Goal: Task Accomplishment & Management: Manage account settings

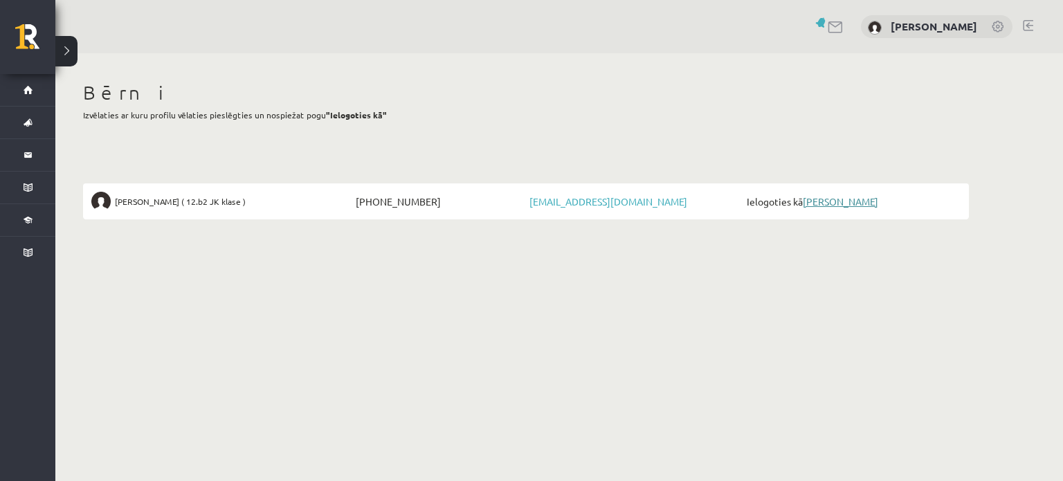
click at [851, 199] on link "[PERSON_NAME]" at bounding box center [840, 201] width 75 height 12
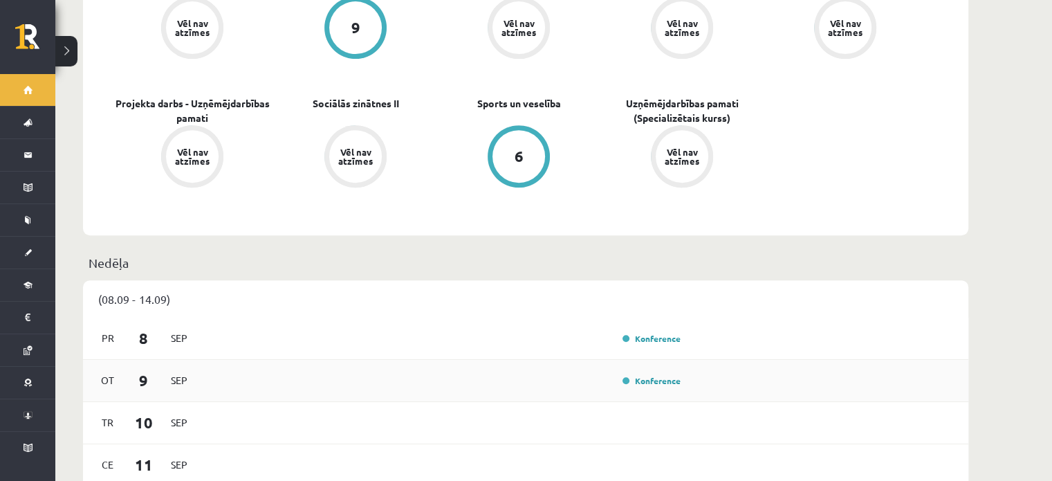
scroll to position [692, 0]
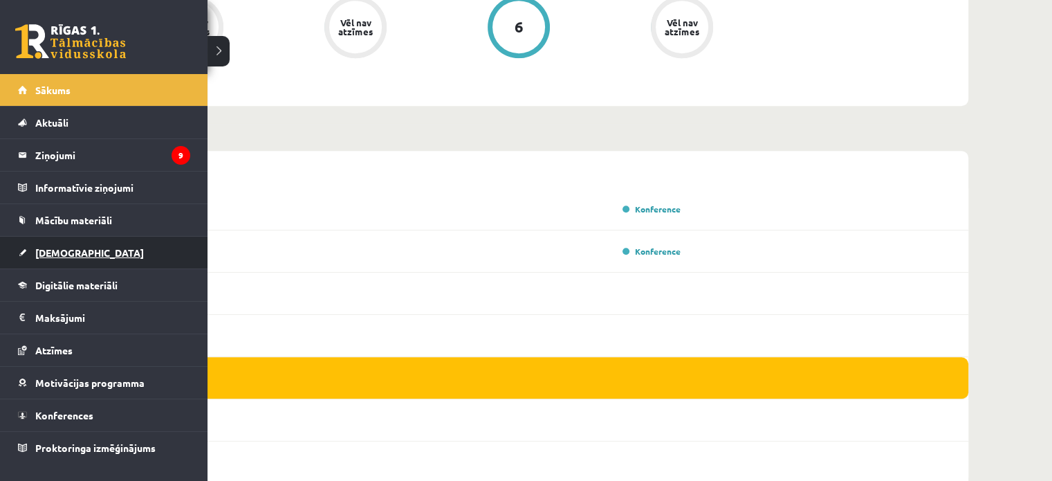
click at [44, 245] on link "[DEMOGRAPHIC_DATA]" at bounding box center [104, 253] width 172 height 32
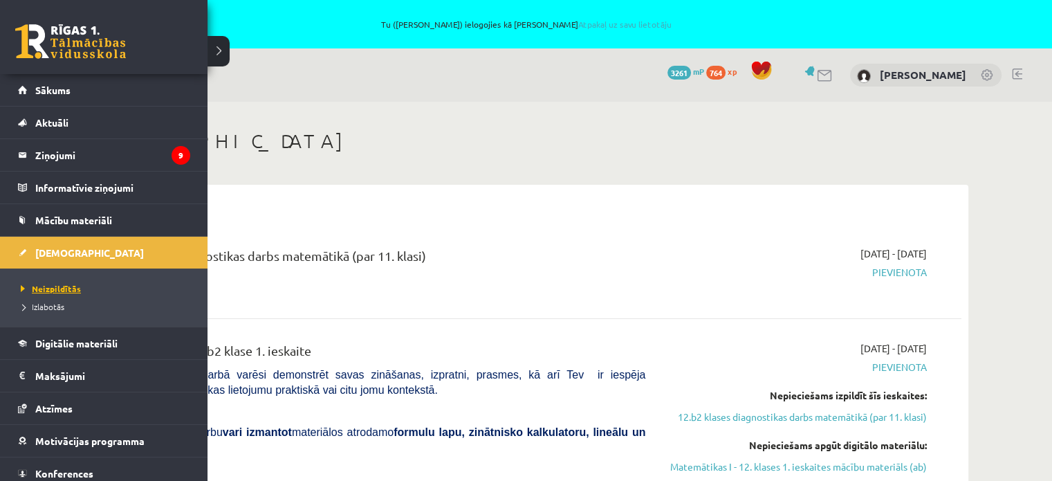
click at [56, 283] on span "Neizpildītās" at bounding box center [49, 288] width 64 height 11
click at [35, 306] on span "Izlabotās" at bounding box center [40, 306] width 47 height 11
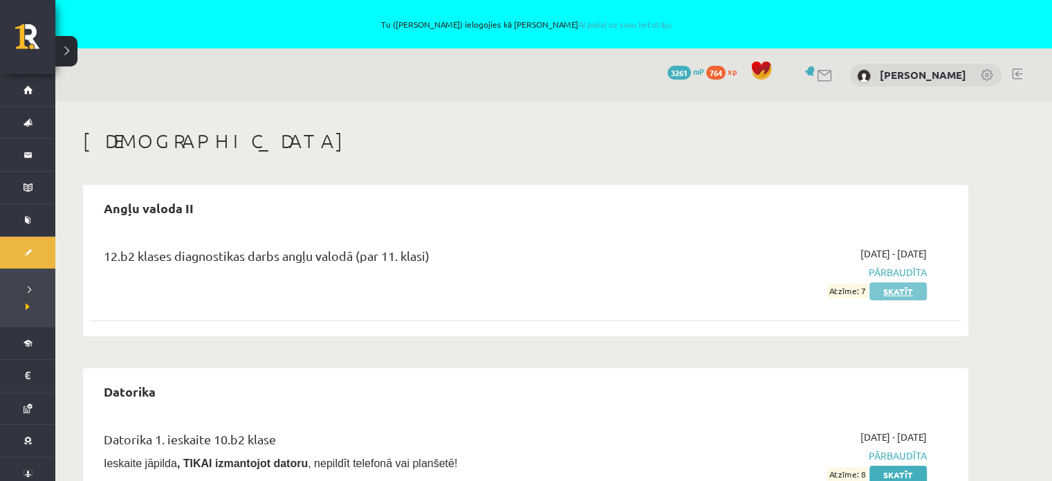
click at [898, 287] on link "Skatīt" at bounding box center [898, 291] width 57 height 18
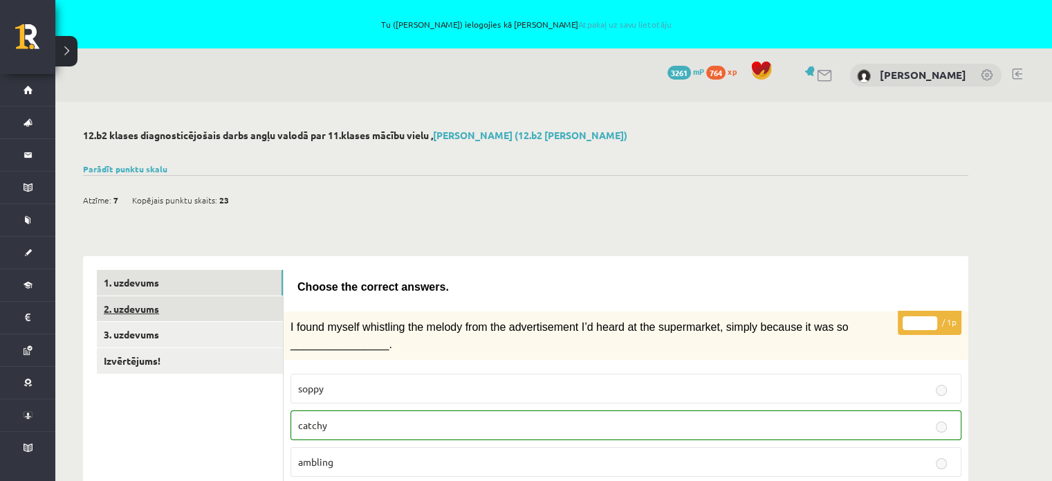
click at [138, 311] on link "2. uzdevums" at bounding box center [190, 309] width 186 height 26
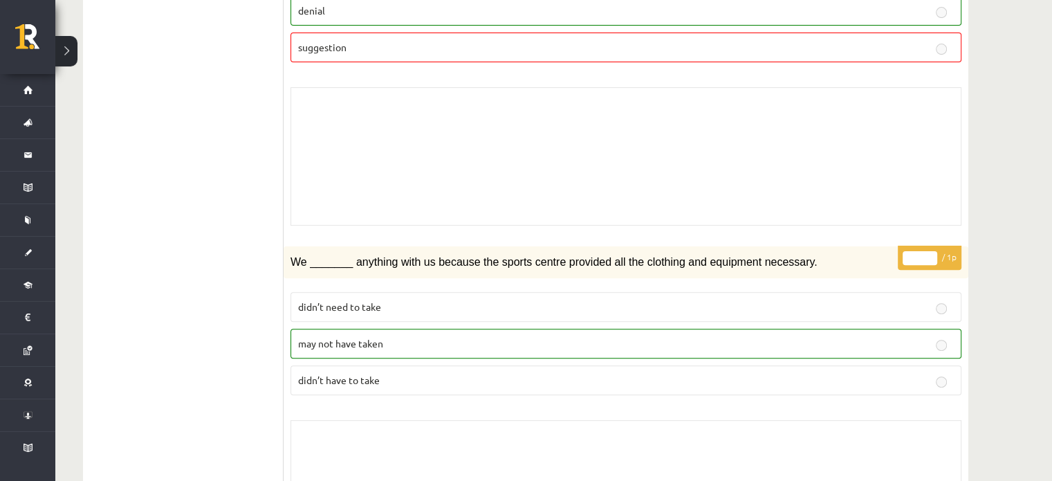
scroll to position [208, 0]
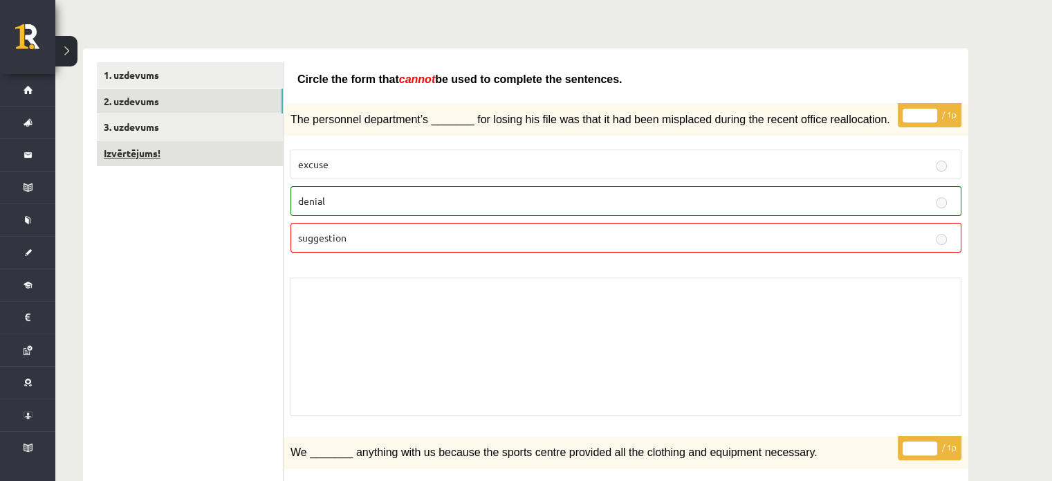
click at [154, 149] on link "Izvērtējums!" at bounding box center [190, 153] width 186 height 26
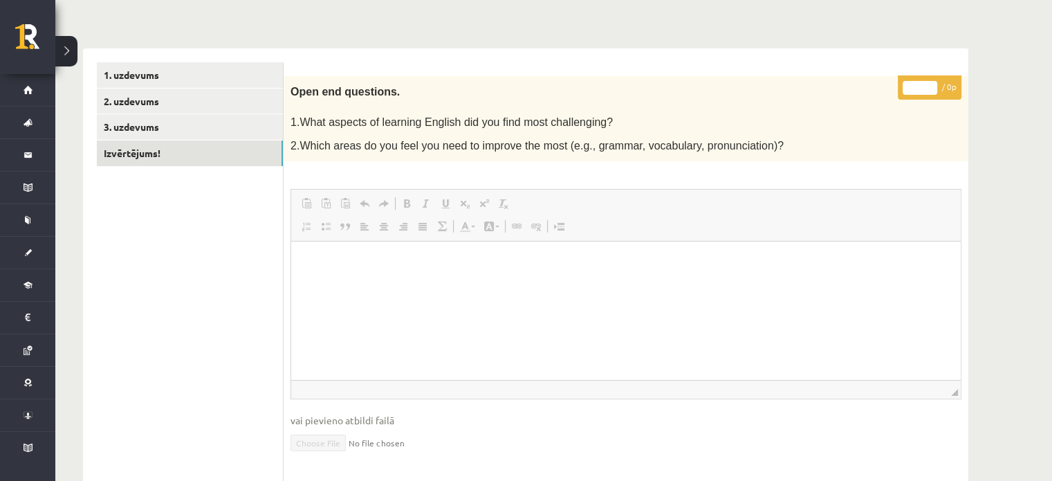
scroll to position [0, 0]
click at [169, 127] on link "3. uzdevums" at bounding box center [190, 127] width 186 height 26
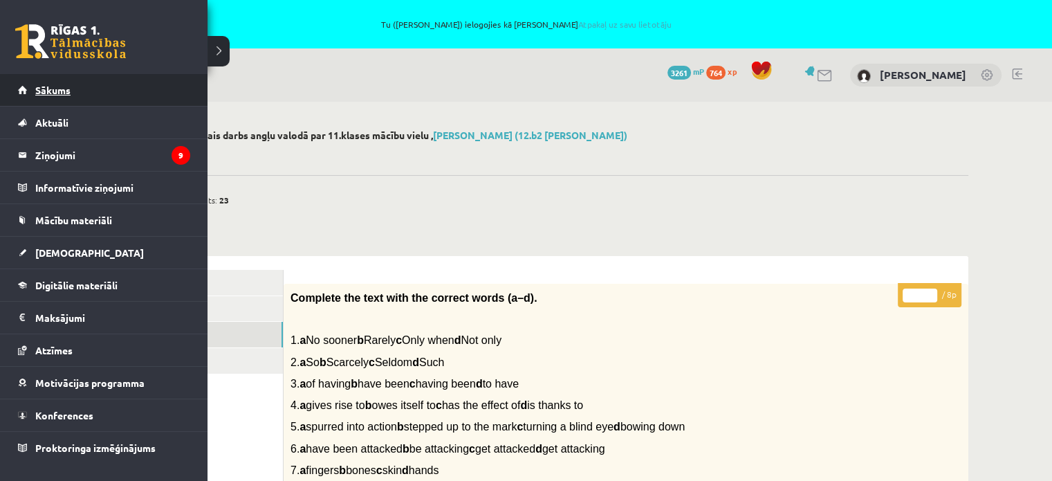
click at [77, 89] on link "Sākums" at bounding box center [104, 90] width 172 height 32
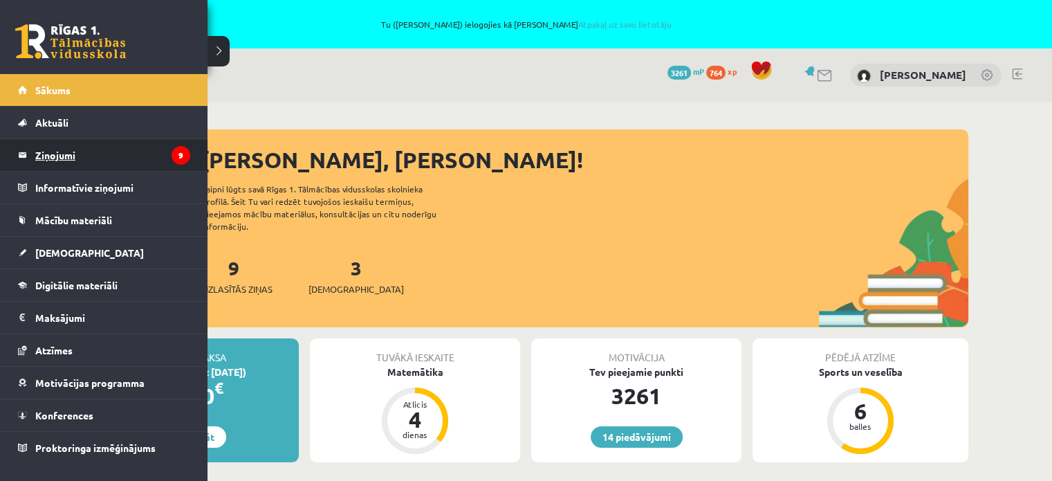
click at [64, 154] on legend "Ziņojumi 9" at bounding box center [112, 155] width 155 height 32
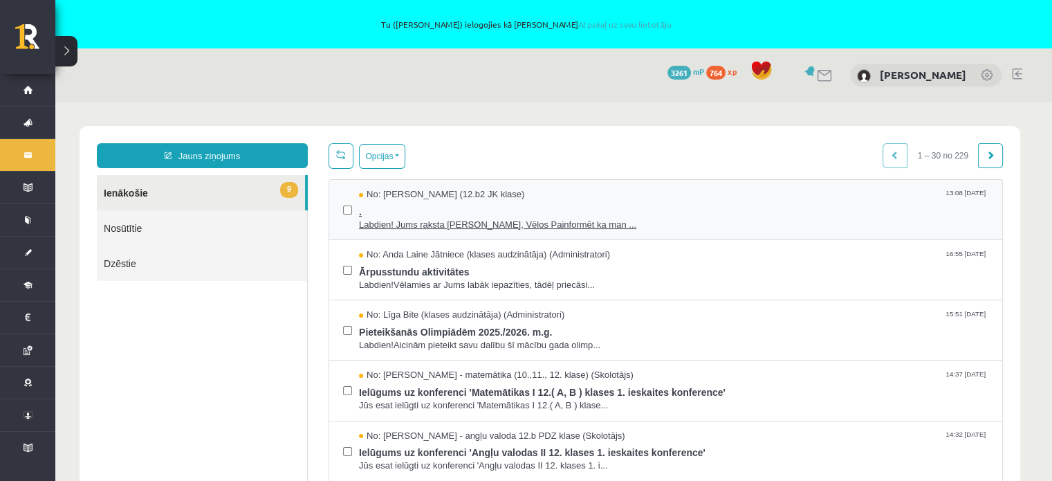
click at [482, 226] on span "Labdien! Jums raksta Leons Laikovskis, Vēlos Painformēt ka man ..." at bounding box center [674, 225] width 630 height 13
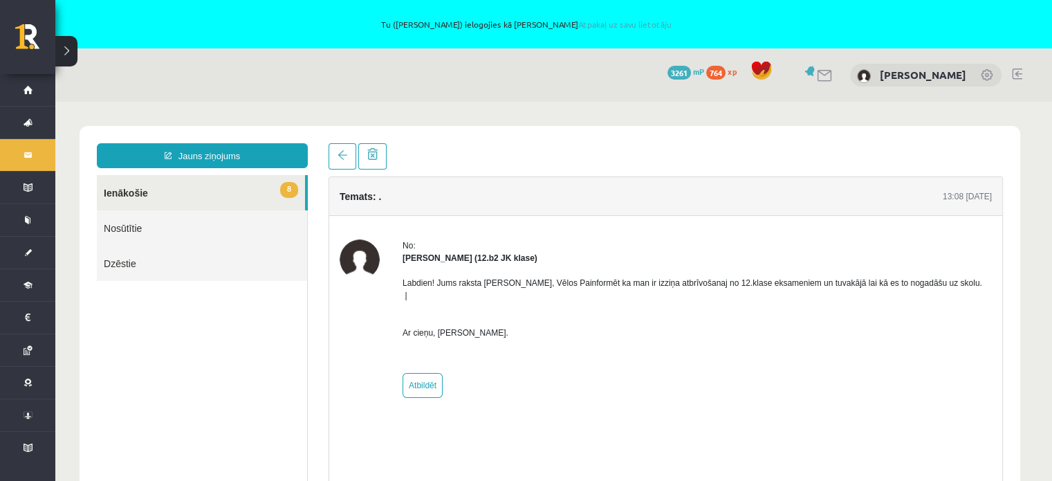
click at [753, 371] on div "No: Leons Laikovskis (12.b2 JK klase) Labdien! Jums raksta Leons Laikovskis, Vē…" at bounding box center [697, 318] width 589 height 158
click at [130, 180] on link "8 Ienākošie" at bounding box center [201, 192] width 208 height 35
click at [199, 195] on link "8 Ienākošie" at bounding box center [201, 192] width 208 height 35
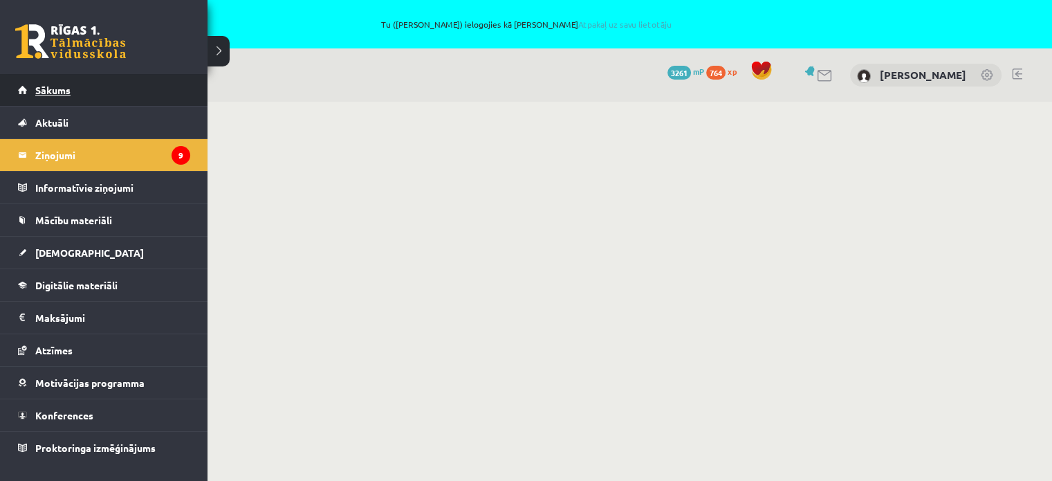
click at [51, 96] on link "Sākums" at bounding box center [104, 90] width 172 height 32
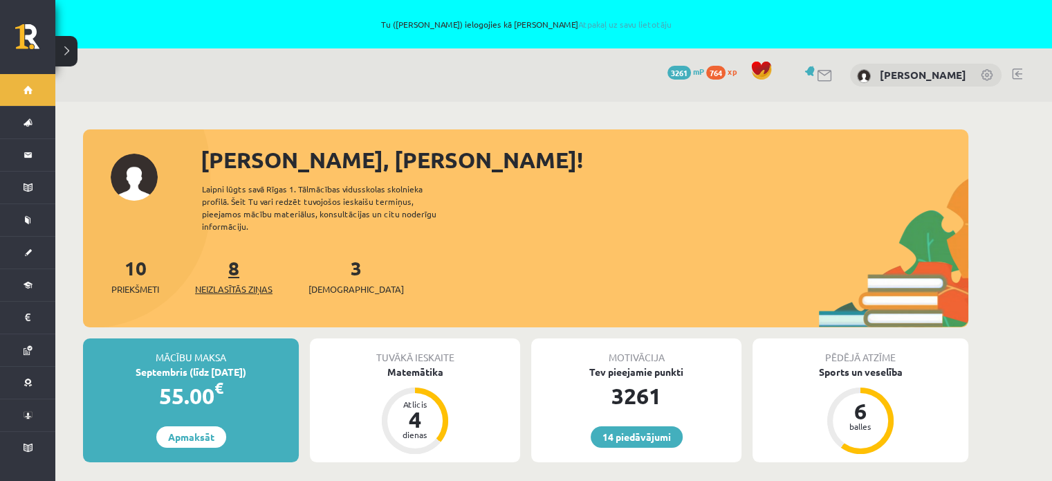
click at [226, 282] on span "Neizlasītās ziņas" at bounding box center [233, 289] width 77 height 14
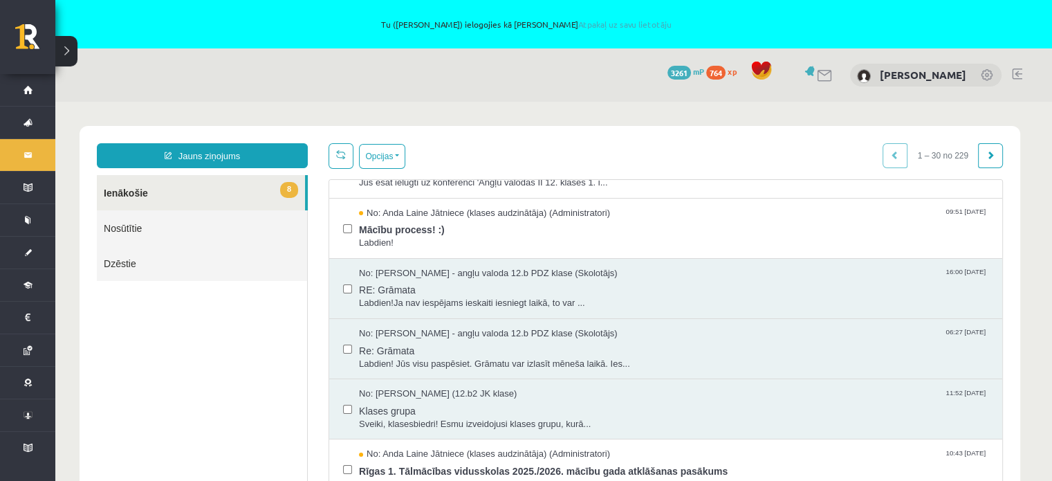
scroll to position [346, 0]
click at [166, 348] on ul "8 Ienākošie Nosūtītie Dzēstie" at bounding box center [202, 332] width 211 height 315
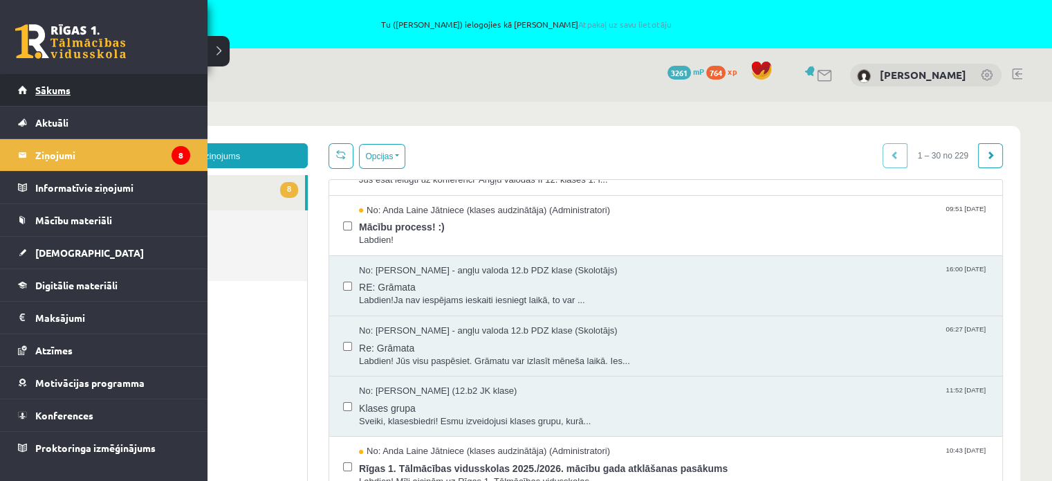
click at [67, 89] on span "Sākums" at bounding box center [52, 90] width 35 height 12
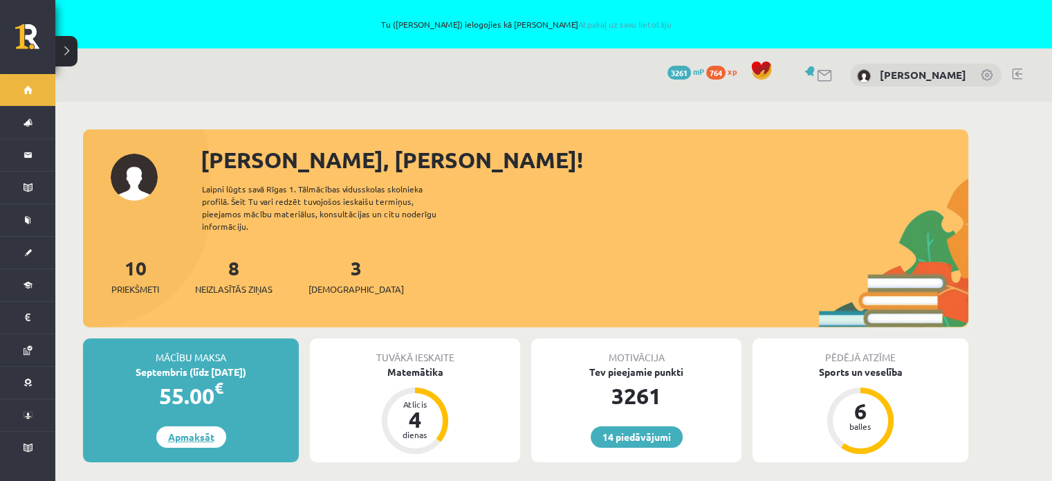
click at [190, 426] on link "Apmaksāt" at bounding box center [191, 436] width 70 height 21
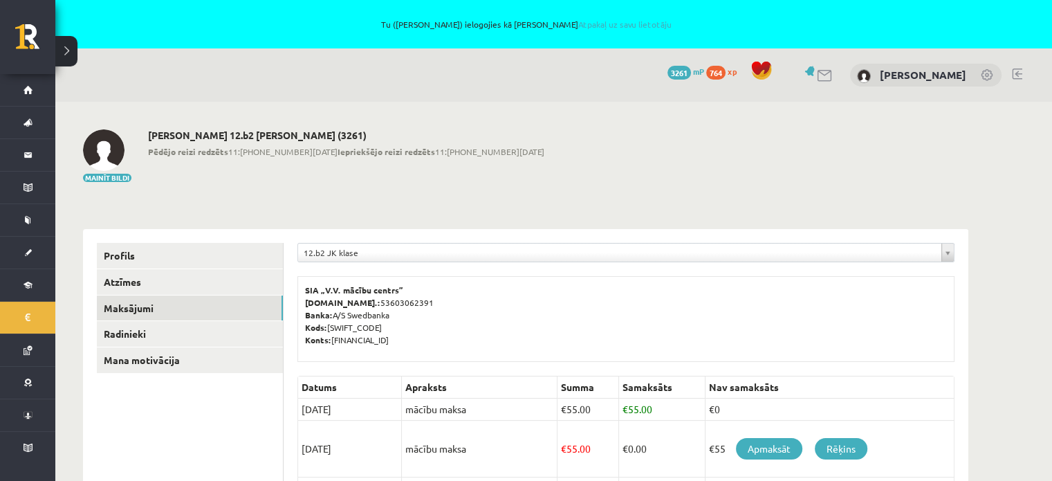
scroll to position [208, 0]
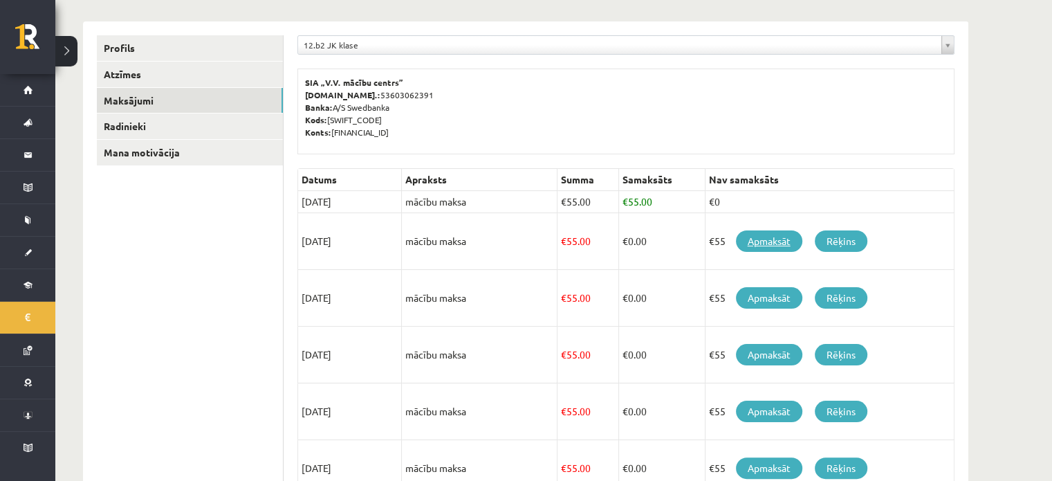
click at [780, 240] on link "Apmaksāt" at bounding box center [769, 240] width 66 height 21
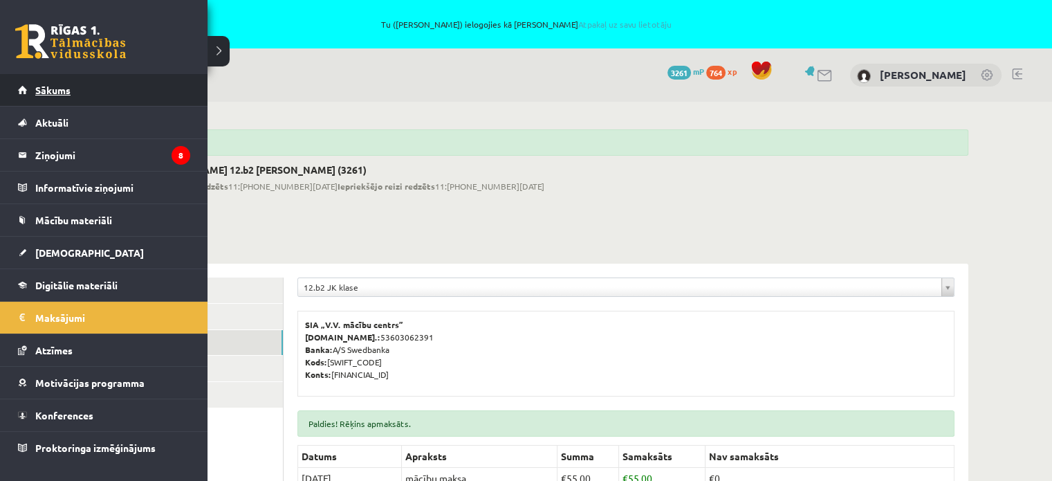
click at [62, 97] on link "Sākums" at bounding box center [104, 90] width 172 height 32
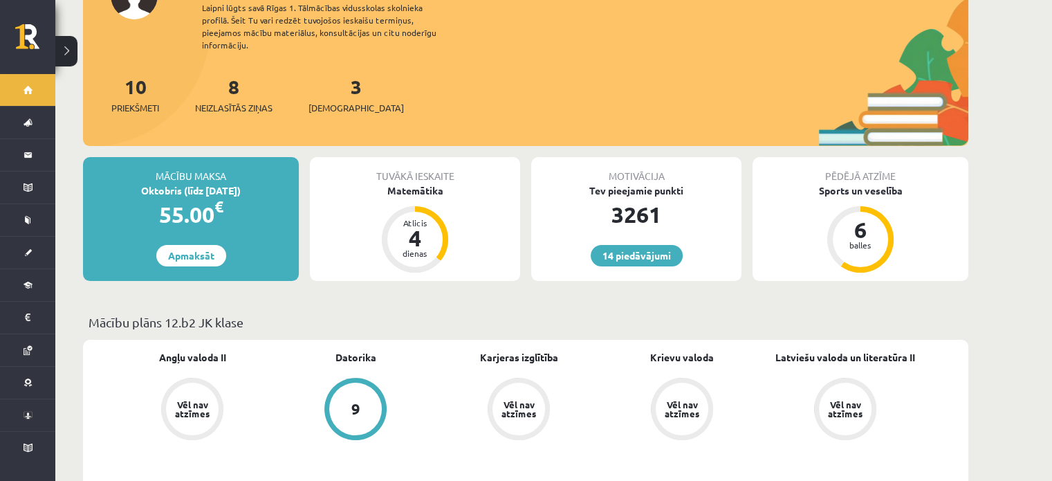
scroll to position [208, 0]
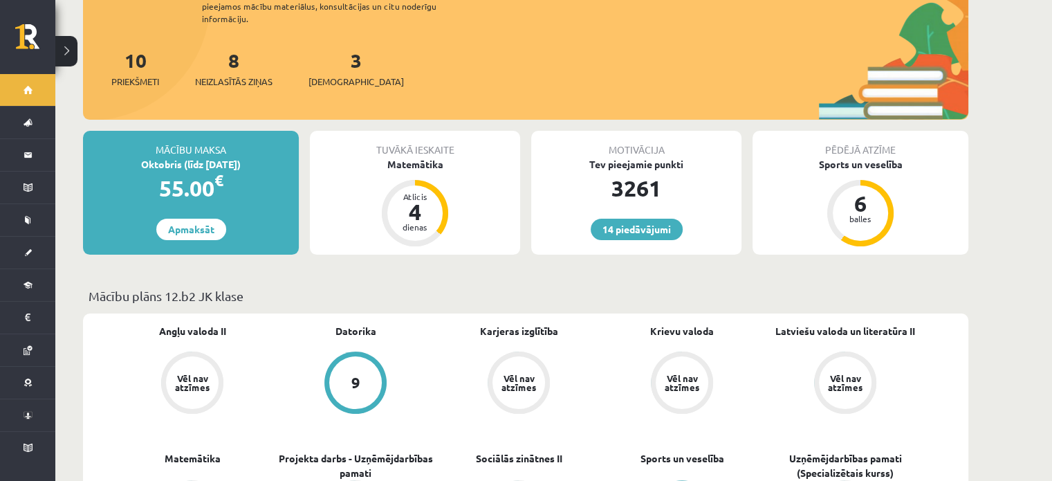
click at [331, 286] on p "Mācību plāns 12.b2 JK klase" at bounding box center [526, 295] width 875 height 19
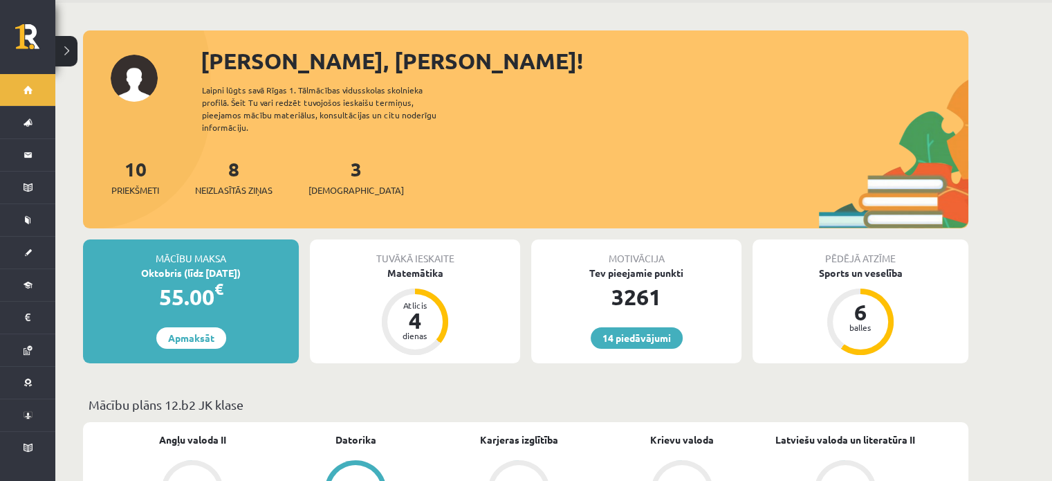
scroll to position [0, 0]
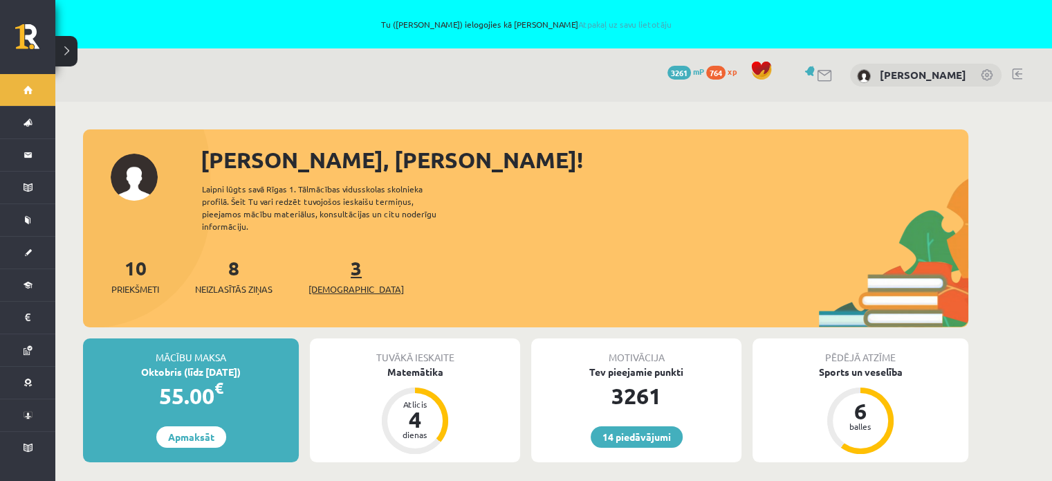
click at [342, 282] on span "[DEMOGRAPHIC_DATA]" at bounding box center [356, 289] width 95 height 14
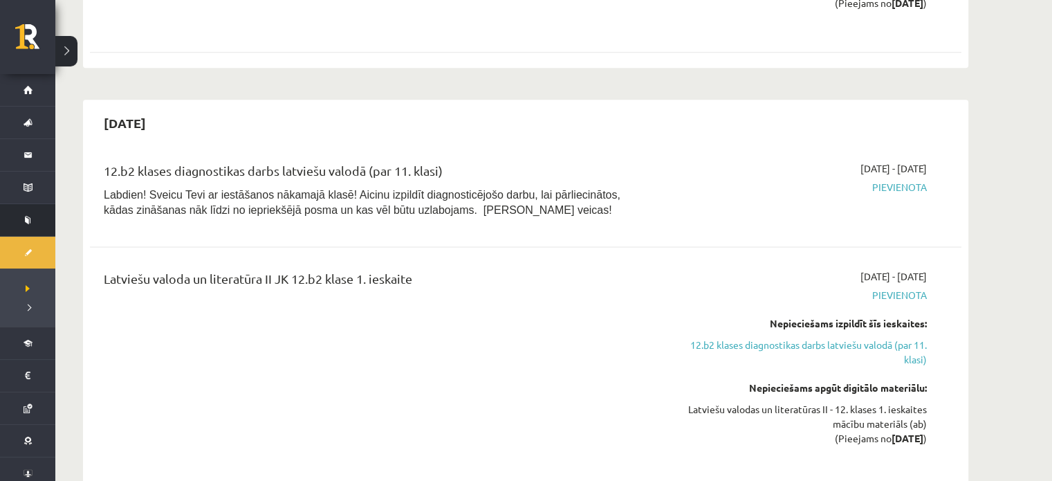
scroll to position [1868, 0]
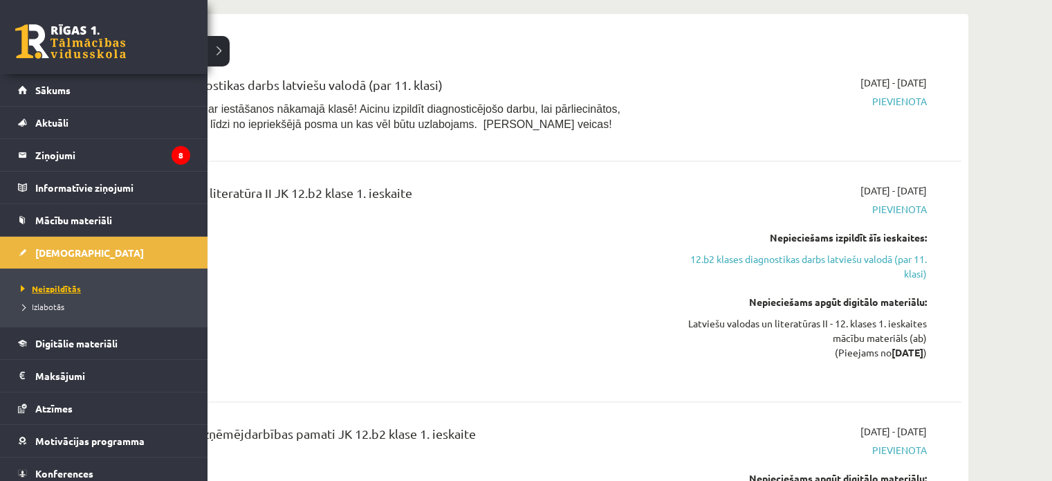
click at [55, 285] on span "Neizpildītās" at bounding box center [49, 288] width 64 height 11
click at [39, 306] on span "Izlabotās" at bounding box center [40, 306] width 47 height 11
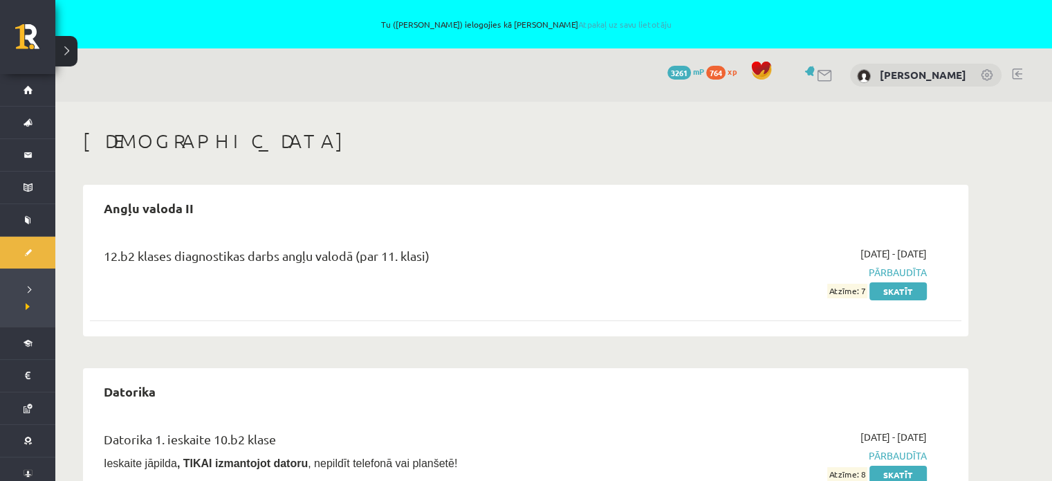
click at [466, 312] on div "12.b2 klases diagnostikas darbs angļu valodā (par 11. klasi) [DATE] - [DATE] Pā…" at bounding box center [526, 280] width 872 height 97
click at [587, 291] on div "12.b2 klases diagnostikas darbs angļu valodā (par 11. klasi)" at bounding box center [374, 272] width 563 height 52
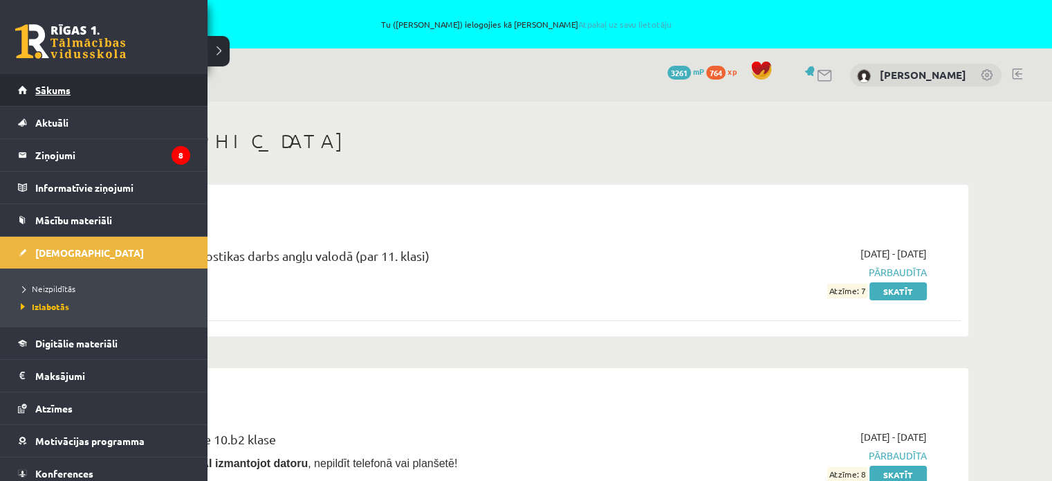
click at [43, 95] on span "Sākums" at bounding box center [52, 90] width 35 height 12
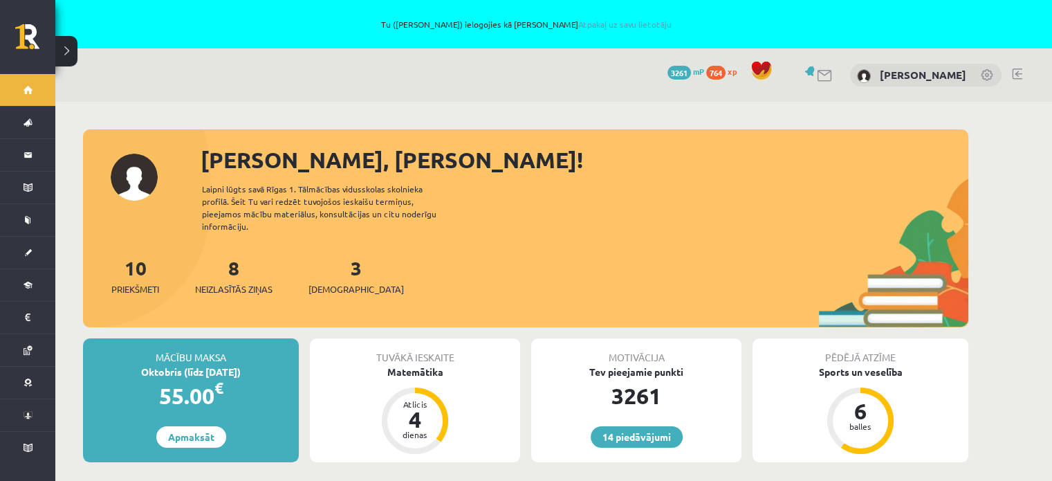
click at [582, 268] on div "10 Priekšmeti 8 Neizlasītās ziņas 3 Ieskaites" at bounding box center [526, 290] width 886 height 74
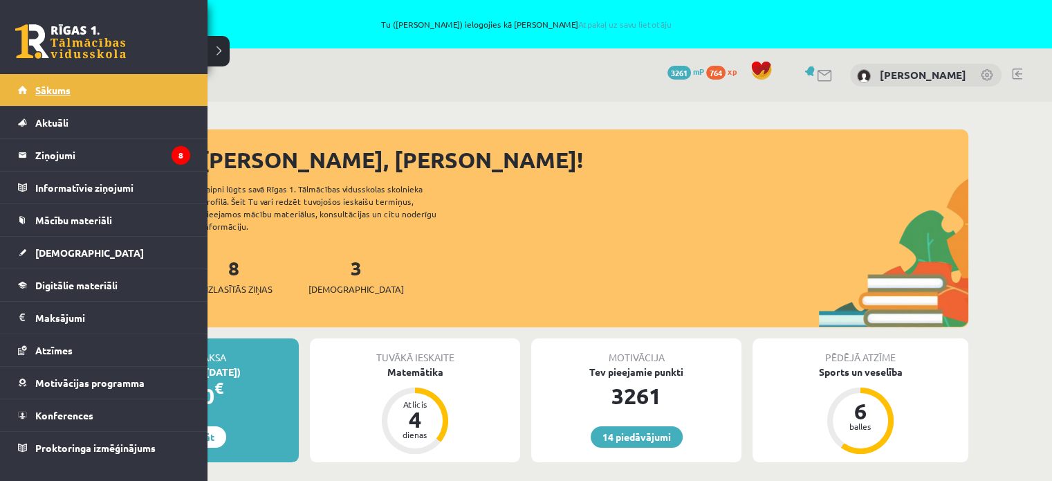
click at [35, 96] on link "Sākums" at bounding box center [104, 90] width 172 height 32
click at [6, 94] on li "Sākums" at bounding box center [104, 90] width 208 height 32
click at [41, 88] on span "Sākums" at bounding box center [52, 90] width 35 height 12
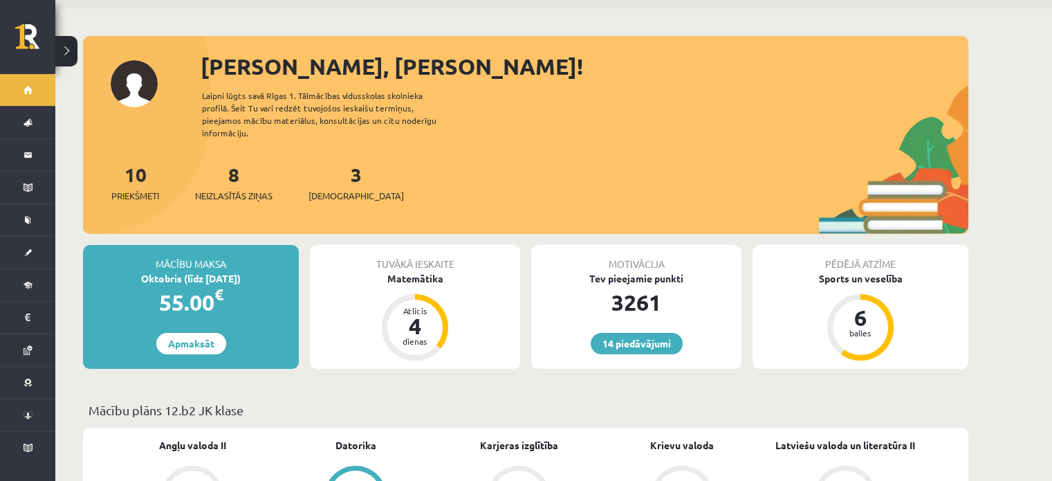
scroll to position [346, 0]
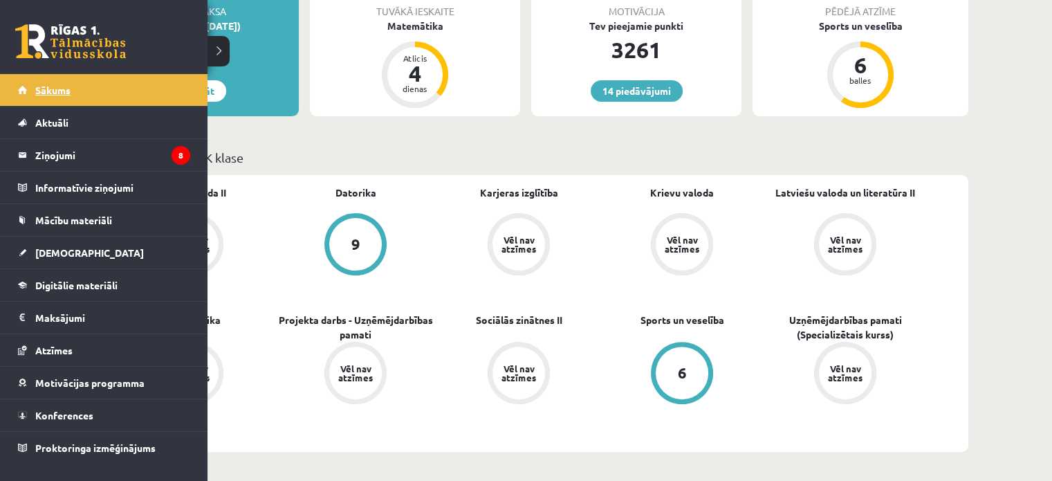
click at [59, 93] on span "Sākums" at bounding box center [52, 90] width 35 height 12
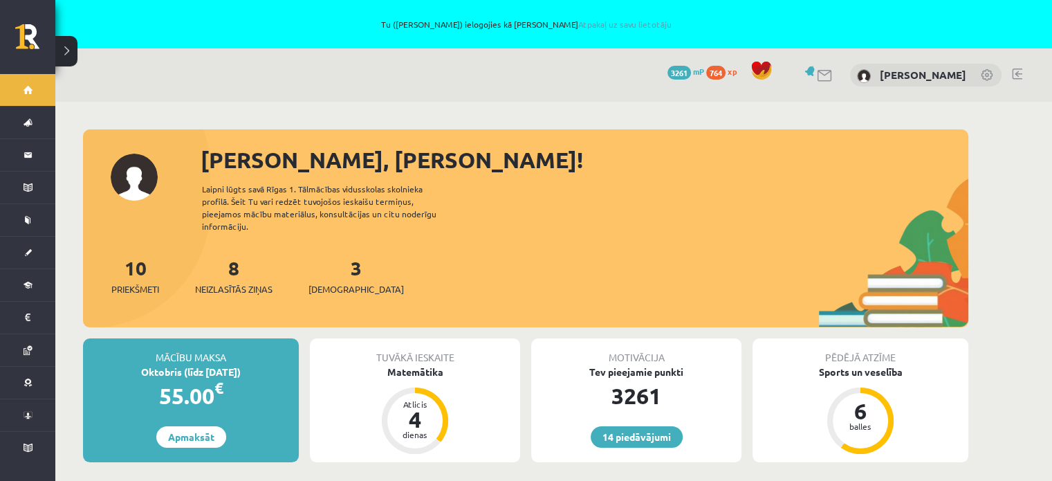
click at [598, 212] on div "[PERSON_NAME], [PERSON_NAME]! Laipni lūgts savā Rīgas 1. Tālmācības vidusskolas…" at bounding box center [526, 235] width 886 height 184
